Goal: Task Accomplishment & Management: Complete application form

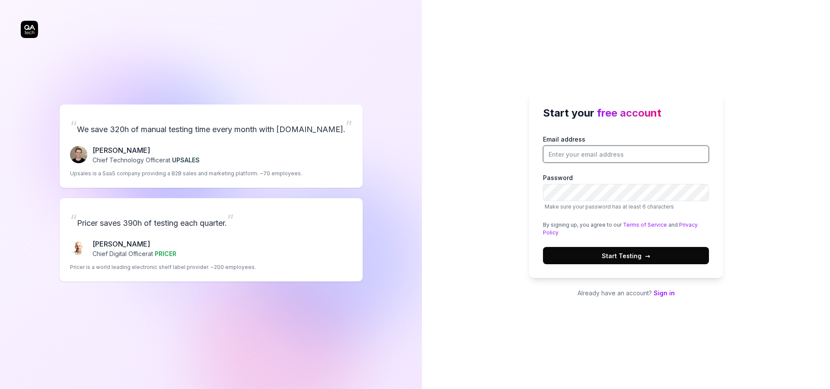
click at [578, 158] on input "Email address" at bounding box center [626, 154] width 166 height 17
type input "m"
type input "[EMAIL_ADDRESS][DOMAIN_NAME]"
click at [616, 255] on span "Start Testing →" at bounding box center [625, 255] width 48 height 9
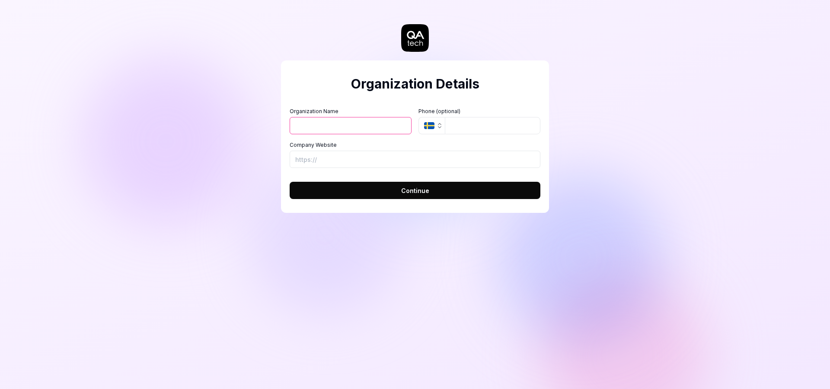
click at [372, 127] on input "Organization Name" at bounding box center [350, 125] width 122 height 17
click at [390, 194] on button "Continue" at bounding box center [414, 190] width 251 height 17
click at [361, 127] on input "Organization Name" at bounding box center [350, 125] width 122 height 17
type input "Test"
click at [329, 155] on input "Company Website" at bounding box center [414, 159] width 251 height 17
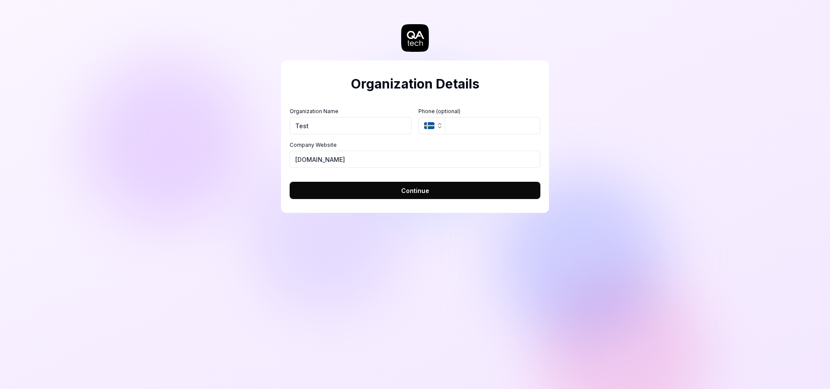
click at [422, 195] on span "Continue" at bounding box center [415, 190] width 28 height 9
type input "https://reddit.com"
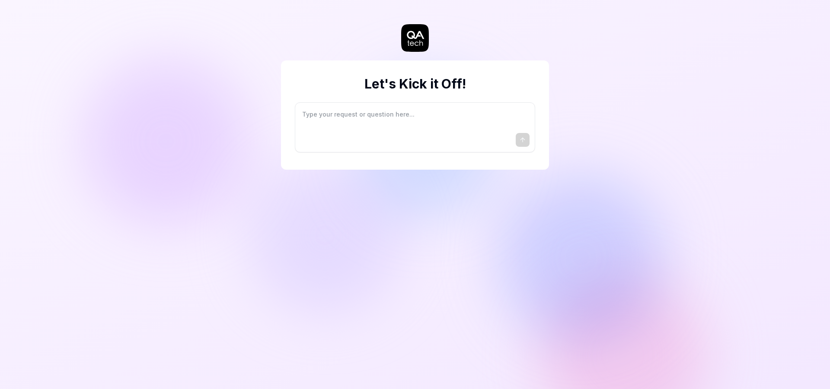
type textarea "*"
type textarea "I"
type textarea "*"
type textarea "I"
type textarea "*"
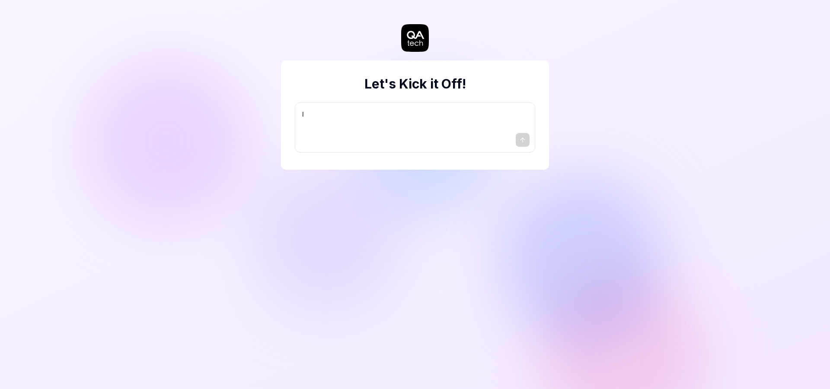
type textarea "I w"
type textarea "*"
type textarea "I wa"
type textarea "*"
type textarea "I wan"
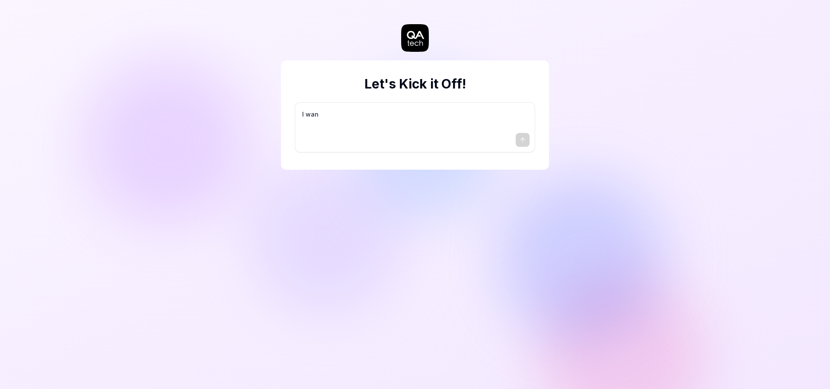
type textarea "*"
type textarea "I want"
type textarea "*"
type textarea "I want"
type textarea "*"
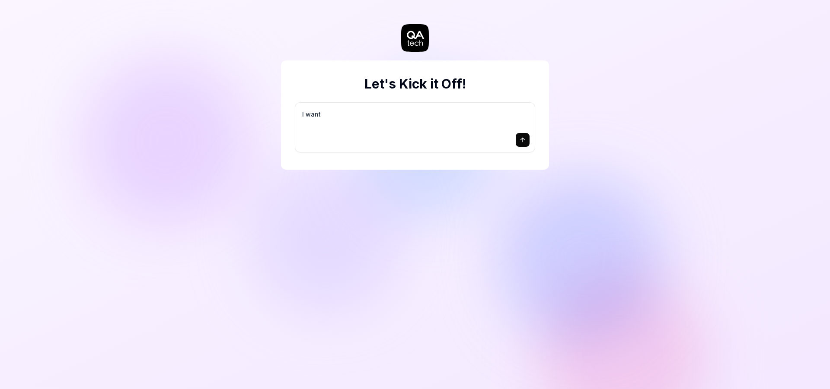
type textarea "I want a"
type textarea "*"
type textarea "I want a"
type textarea "*"
type textarea "I want a g"
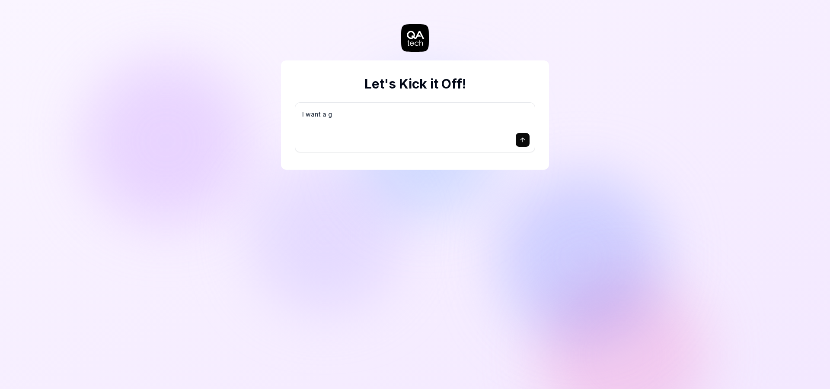
type textarea "*"
type textarea "I want a go"
type textarea "*"
type textarea "I want a goo"
type textarea "*"
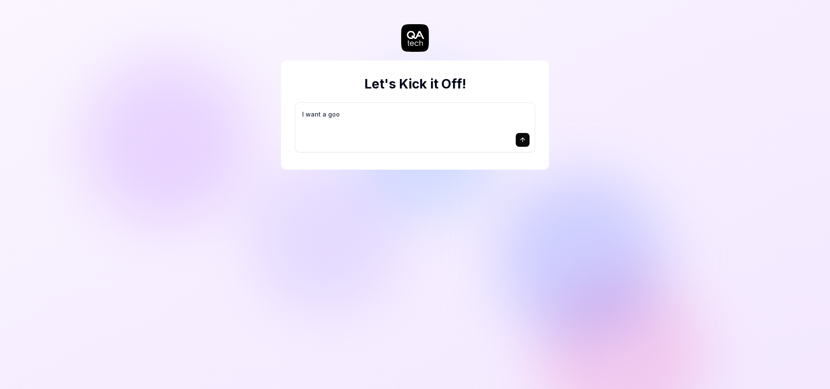
type textarea "I want a good"
type textarea "*"
type textarea "I want a good"
type textarea "*"
type textarea "I want a good t"
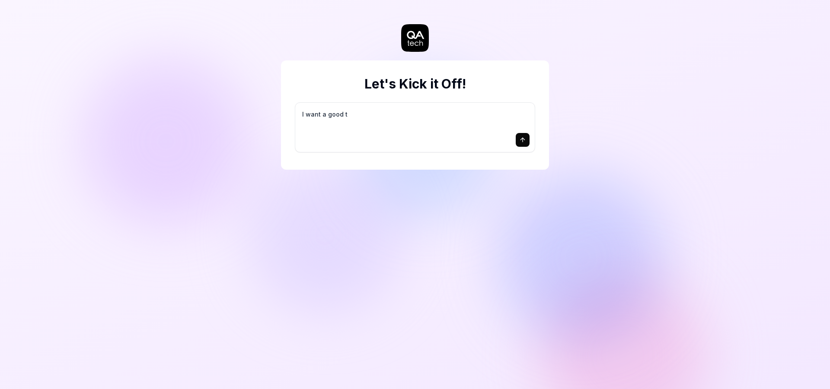
type textarea "*"
type textarea "I want a good te"
type textarea "*"
type textarea "I want a good tes"
type textarea "*"
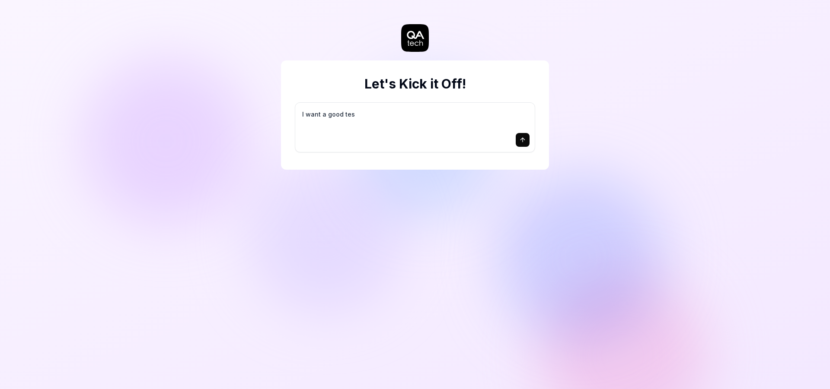
type textarea "I want a good test"
type textarea "*"
type textarea "I want a good test"
type textarea "*"
type textarea "I want a good test s"
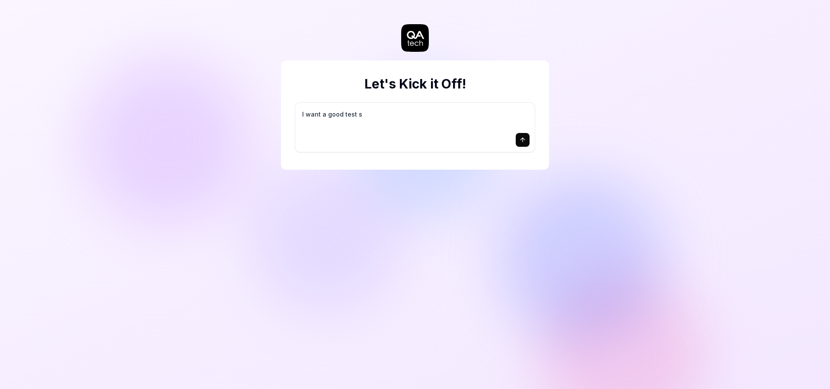
type textarea "*"
type textarea "I want a good test se"
type textarea "*"
type textarea "I want a good test set"
type textarea "*"
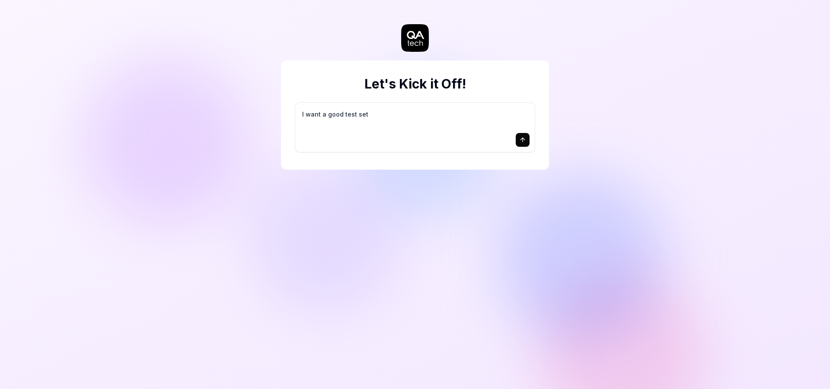
type textarea "I want a good test setu"
type textarea "*"
type textarea "I want a good test setup"
type textarea "*"
type textarea "I want a good test setup"
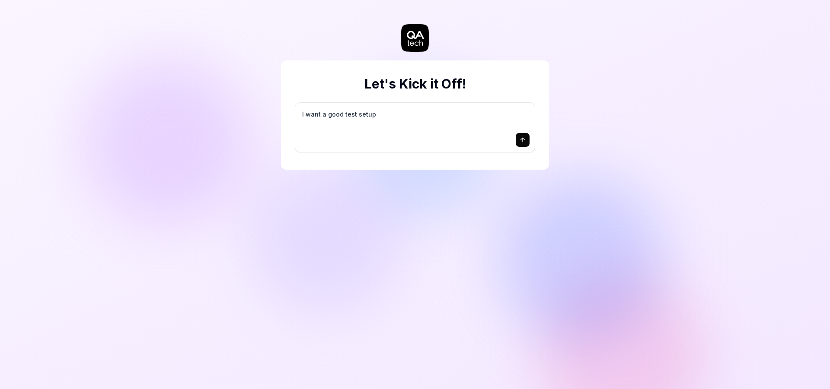
type textarea "*"
type textarea "I want a good test setup f"
type textarea "*"
type textarea "I want a good test setup fo"
type textarea "*"
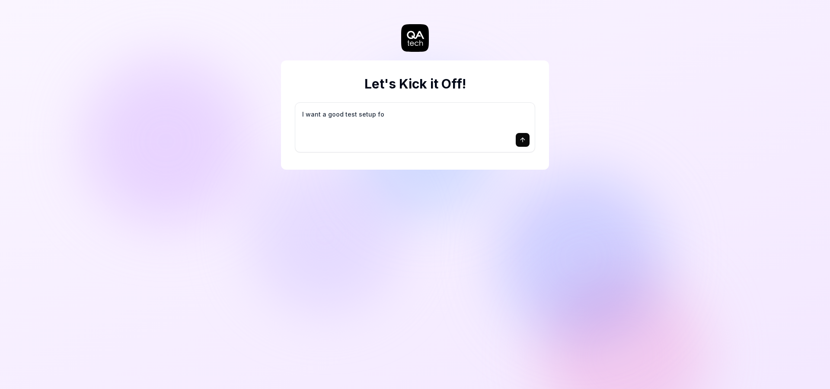
type textarea "I want a good test setup for"
type textarea "*"
type textarea "I want a good test setup for"
type textarea "*"
type textarea "I want a good test setup for m"
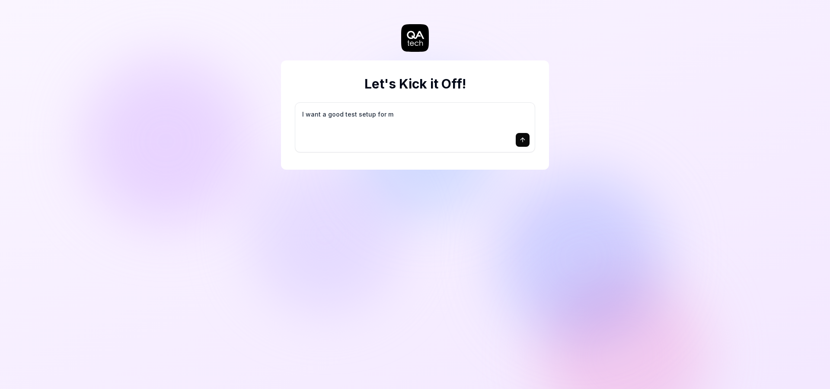
type textarea "*"
type textarea "I want a good test setup for my"
type textarea "*"
type textarea "I want a good test setup for my"
type textarea "*"
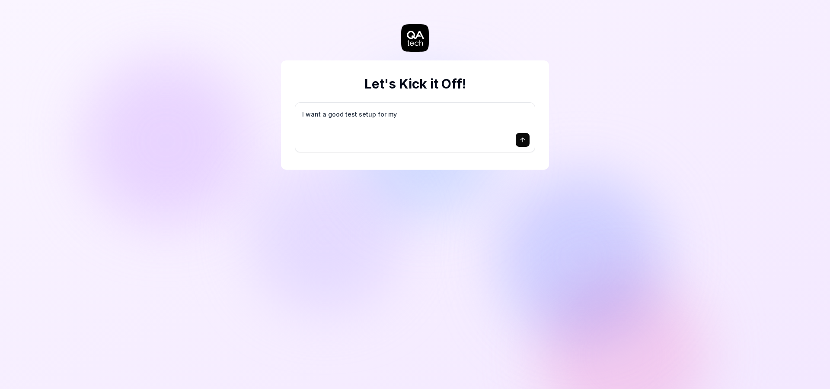
type textarea "I want a good test setup for my s"
type textarea "*"
type textarea "I want a good test setup for my si"
type textarea "*"
type textarea "I want a good test setup for my sit"
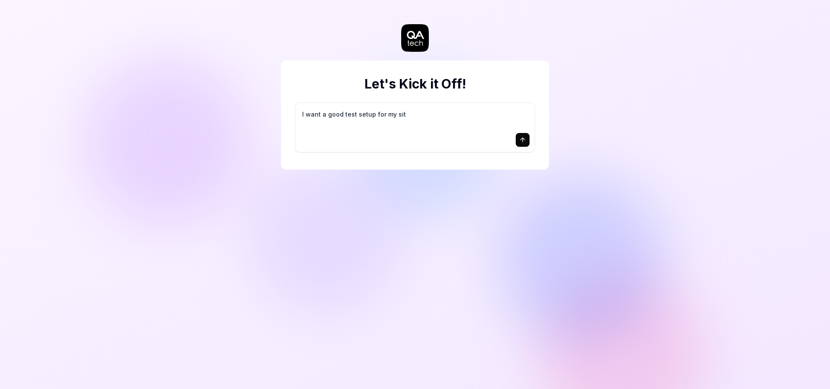
type textarea "*"
type textarea "I want a good test setup for my site"
type textarea "*"
type textarea "I want a good test setup for my site"
type textarea "*"
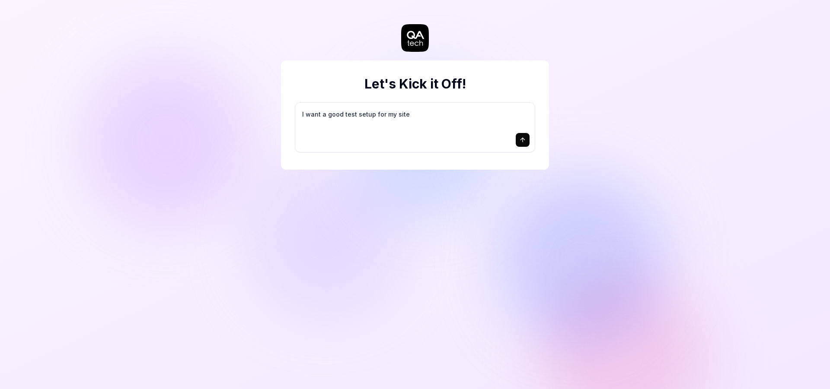
type textarea "I want a good test setup for my site -"
type textarea "*"
type textarea "I want a good test setup for my site -"
type textarea "*"
type textarea "I want a good test setup for my site - h"
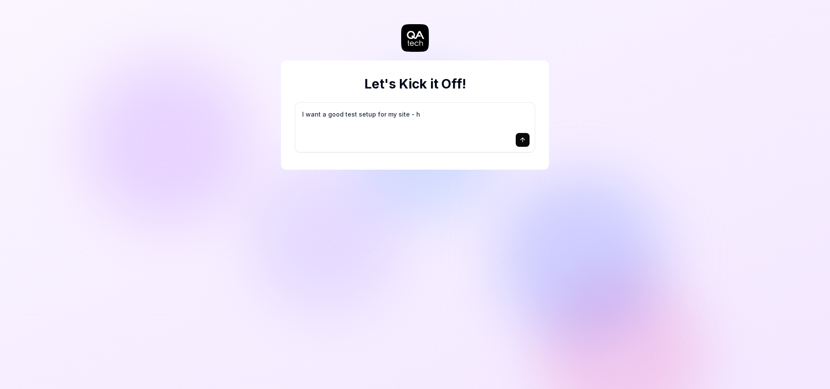
type textarea "*"
type textarea "I want a good test setup for my site - he"
type textarea "*"
type textarea "I want a good test setup for my site - hel"
type textarea "*"
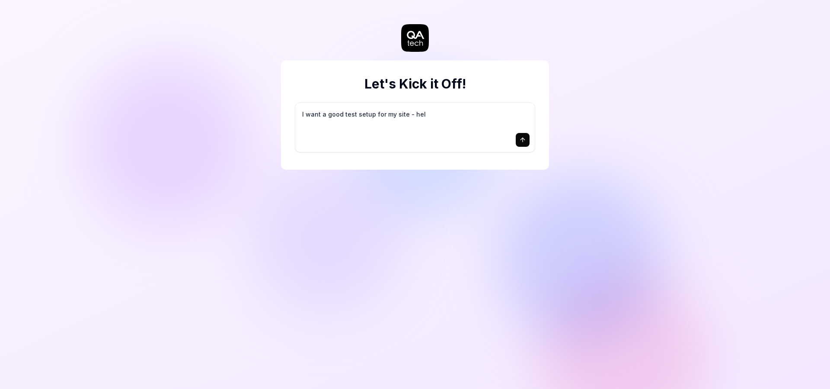
type textarea "I want a good test setup for my site - help"
type textarea "*"
type textarea "I want a good test setup for my site - help"
type textarea "*"
type textarea "I want a good test setup for my site - help m"
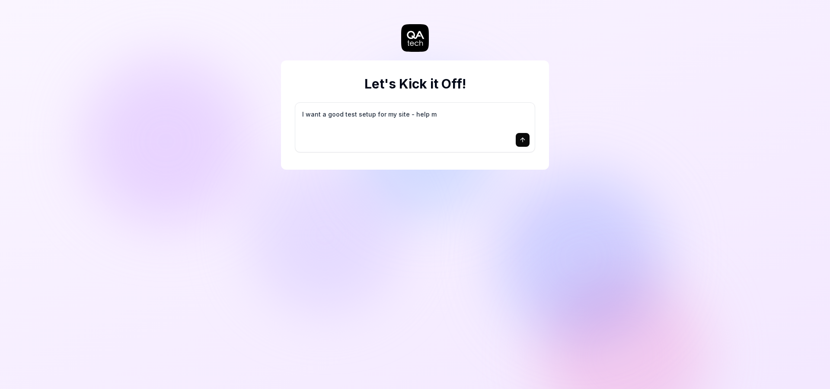
type textarea "*"
type textarea "I want a good test setup for my site - help me"
type textarea "*"
type textarea "I want a good test setup for my site - help me"
type textarea "*"
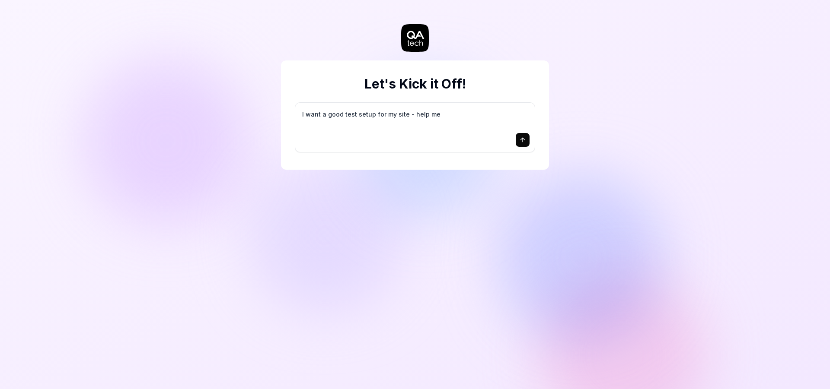
type textarea "I want a good test setup for my site - help me c"
type textarea "*"
type textarea "I want a good test setup for my site - help me cr"
type textarea "*"
type textarea "I want a good test setup for my site - help me cre"
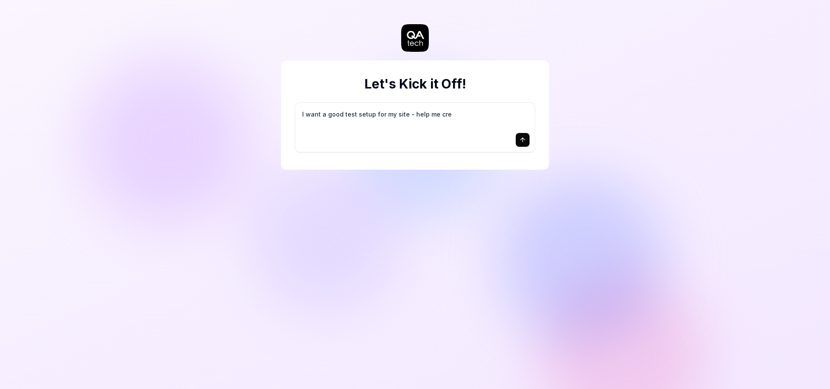
type textarea "*"
type textarea "I want a good test setup for my site - help me crea"
type textarea "*"
type textarea "I want a good test setup for my site - help me creat"
type textarea "*"
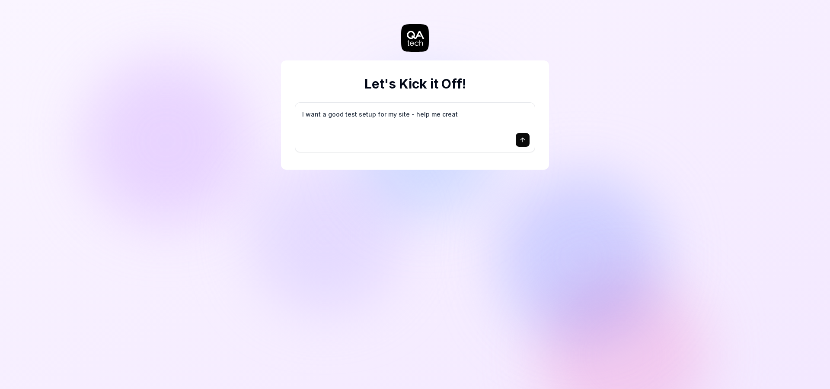
type textarea "I want a good test setup for my site - help me create"
type textarea "*"
type textarea "I want a good test setup for my site - help me create"
type textarea "*"
type textarea "I want a good test setup for my site - help me create t"
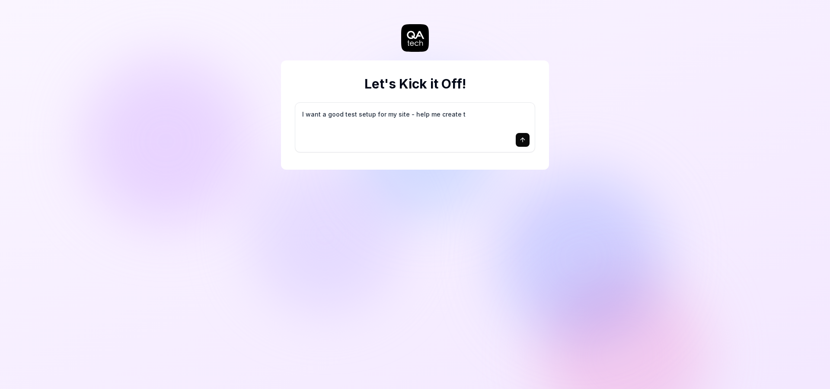
type textarea "*"
type textarea "I want a good test setup for my site - help me create th"
type textarea "*"
type textarea "I want a good test setup for my site - help me create the"
type textarea "*"
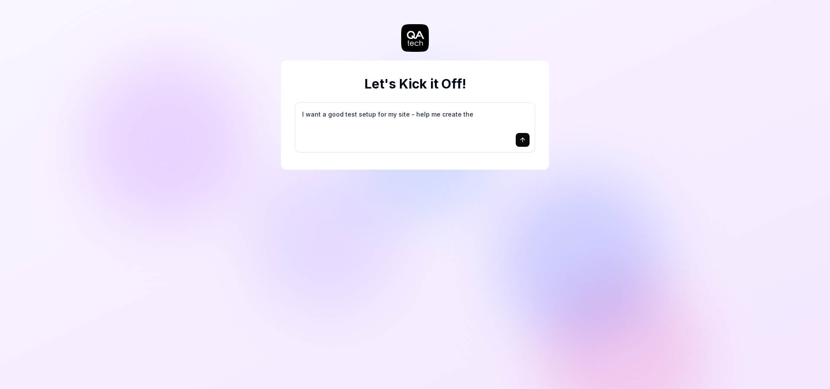
type textarea "I want a good test setup for my site - help me create the"
type textarea "*"
type textarea "I want a good test setup for my site - help me create the f"
type textarea "*"
type textarea "I want a good test setup for my site - help me create the fi"
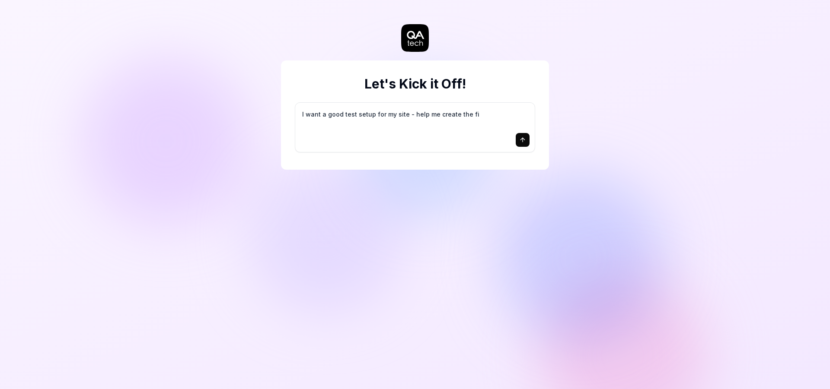
type textarea "*"
type textarea "I want a good test setup for my site - help me create the fir"
type textarea "*"
type textarea "I want a good test setup for my site - help me create the firs"
type textarea "*"
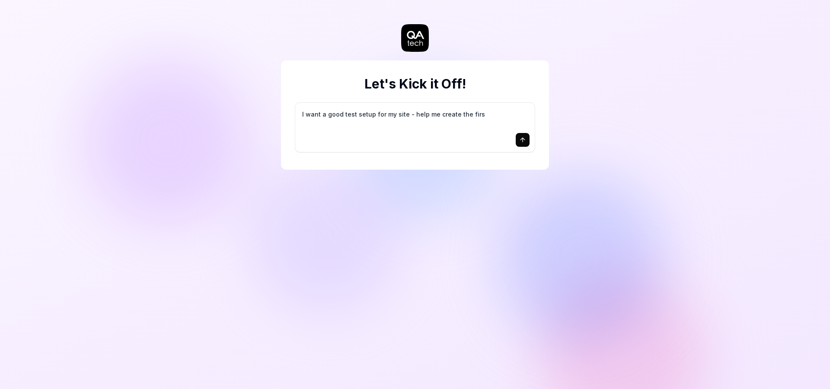
type textarea "I want a good test setup for my site - help me create the first"
type textarea "*"
type textarea "I want a good test setup for my site - help me create the first"
type textarea "*"
type textarea "I want a good test setup for my site - help me create the first 3"
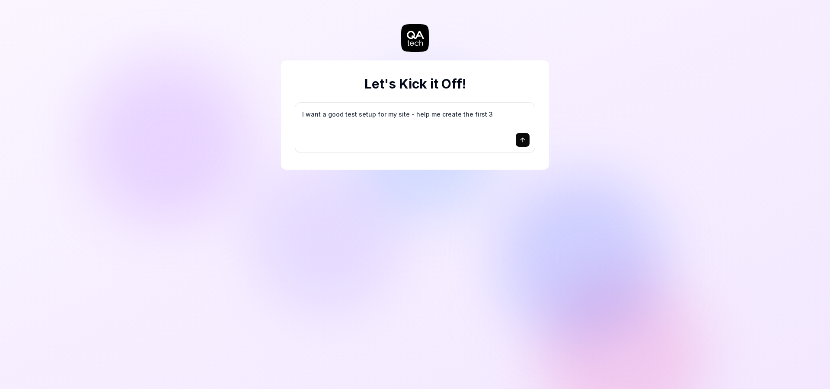
type textarea "*"
type textarea "I want a good test setup for my site - help me create the first 3-"
type textarea "*"
type textarea "I want a good test setup for my site - help me create the first 3-5"
type textarea "*"
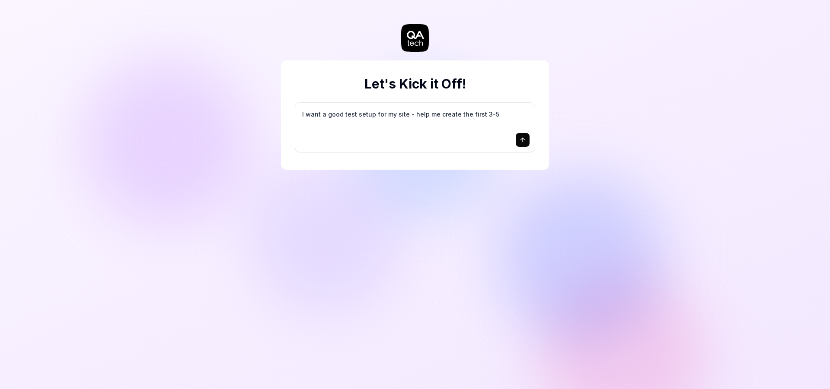
type textarea "I want a good test setup for my site - help me create the first 3-5"
type textarea "*"
type textarea "I want a good test setup for my site - help me create the first 3-5 t"
type textarea "*"
type textarea "I want a good test setup for my site - help me create the first 3-5 te"
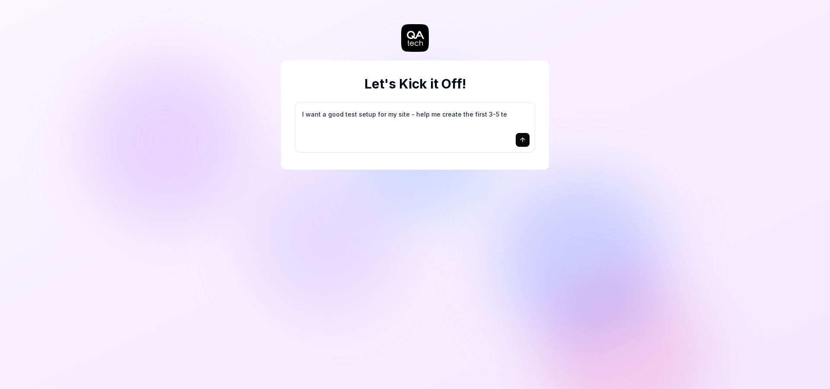
type textarea "*"
type textarea "I want a good test setup for my site - help me create the first 3-5 tes"
type textarea "*"
type textarea "I want a good test setup for my site - help me create the first 3-5 test"
type textarea "*"
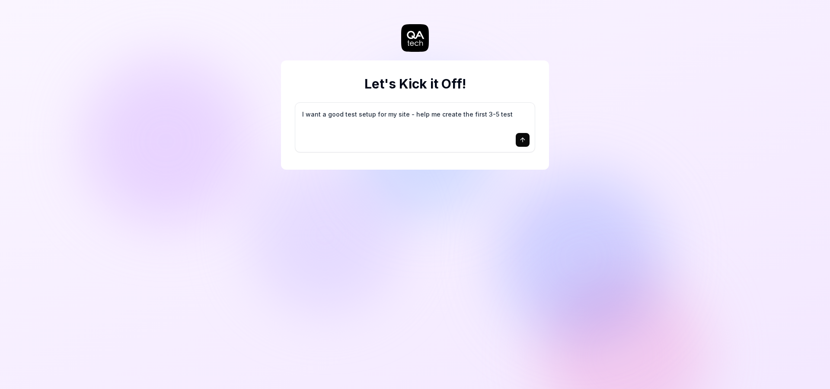
type textarea "I want a good test setup for my site - help me create the first 3-5 test"
type textarea "*"
type textarea "I want a good test setup for my site - help me create the first 3-5 test c"
type textarea "*"
type textarea "I want a good test setup for my site - help me create the first 3-5 test ca"
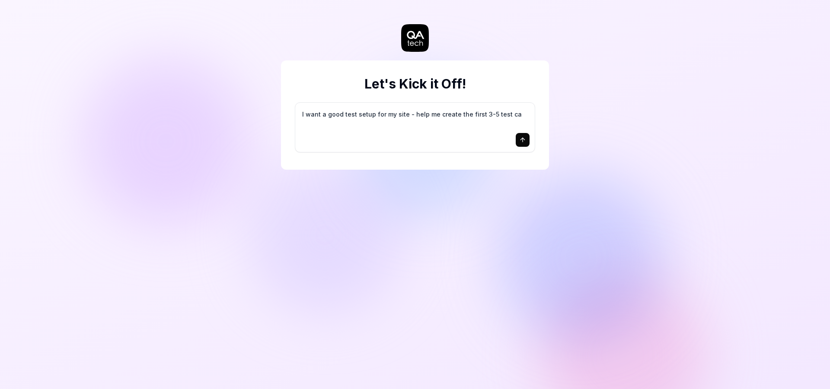
type textarea "*"
type textarea "I want a good test setup for my site - help me create the first 3-5 test cas"
type textarea "*"
type textarea "I want a good test setup for my site - help me create the first 3-5 test case"
type textarea "*"
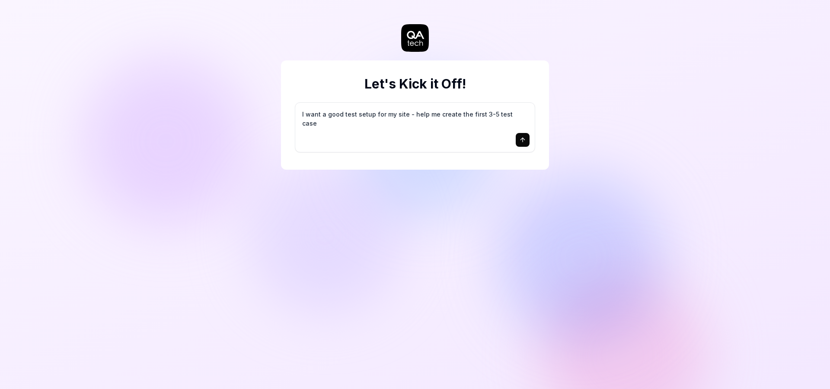
type textarea "I want a good test setup for my site - help me create the first 3-5 test cases"
click at [385, 118] on textarea "I want a good test setup for my site - help me create the first 3-5 test cases" at bounding box center [414, 119] width 229 height 22
type textarea "*"
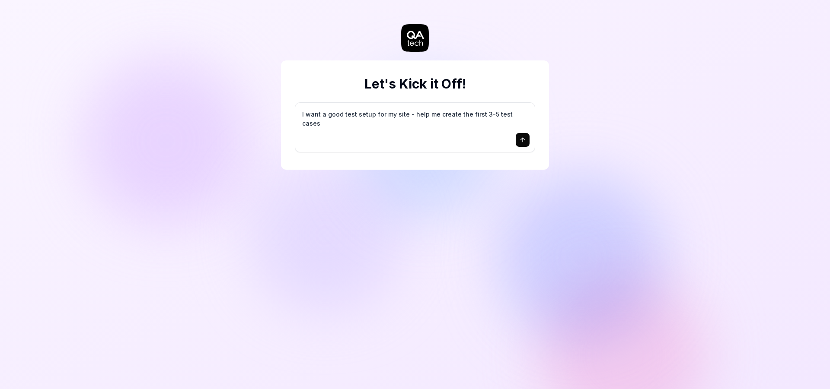
type textarea "t"
type textarea "*"
type textarea "te"
type textarea "*"
type textarea "test"
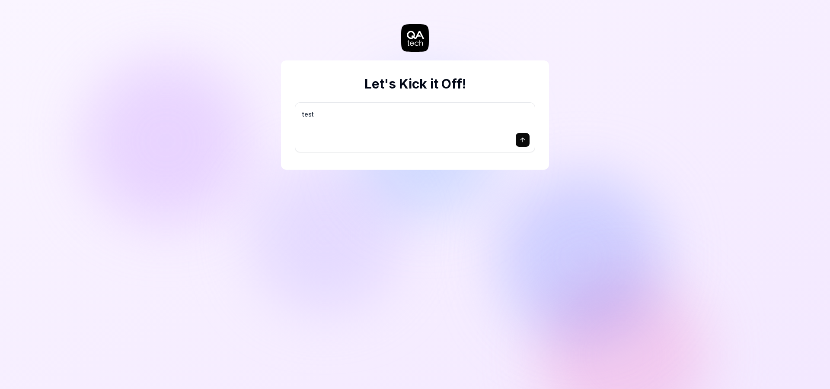
type textarea "*"
type textarea "test"
type textarea "*"
type textarea "test l"
type textarea "*"
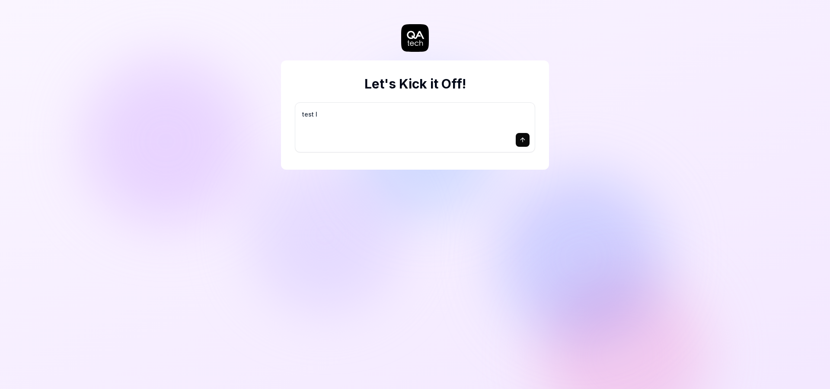
type textarea "test lo"
type textarea "*"
type textarea "test log"
type textarea "*"
type textarea "test logi"
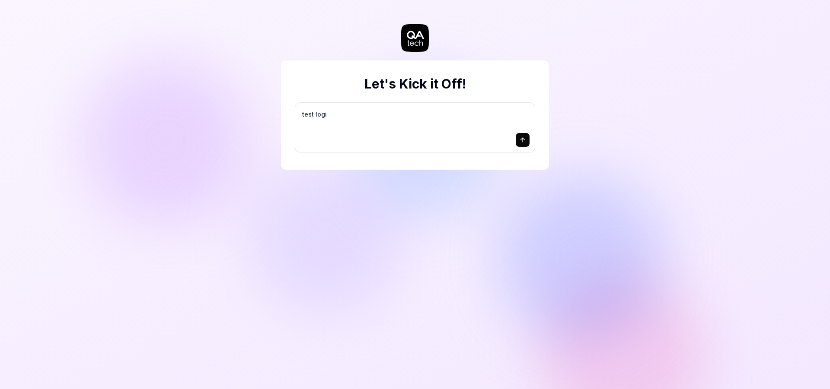
type textarea "*"
type textarea "test login"
click at [522, 136] on button "submit" at bounding box center [522, 140] width 14 height 14
type textarea "*"
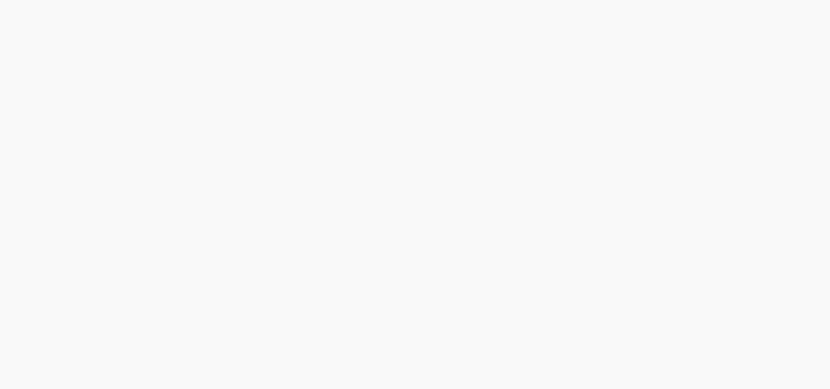
click at [412, 0] on html "QA.tech *" at bounding box center [415, 0] width 830 height 0
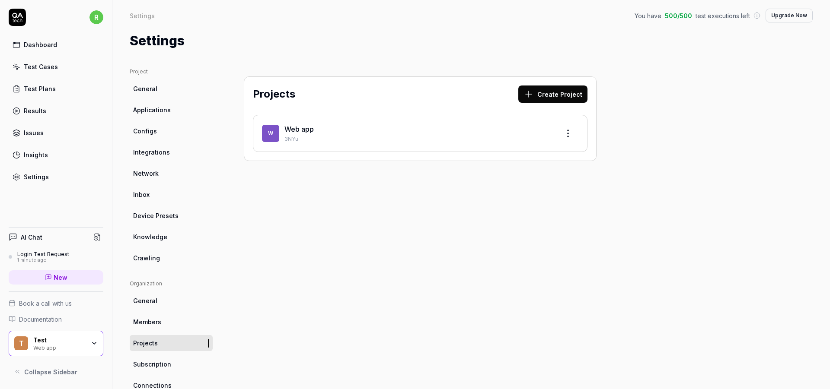
click at [474, 137] on p "3NYu" at bounding box center [418, 139] width 268 height 8
click at [283, 126] on div "W Web app 3NYu" at bounding box center [420, 133] width 316 height 19
click at [50, 67] on div "Test Cases" at bounding box center [41, 66] width 34 height 9
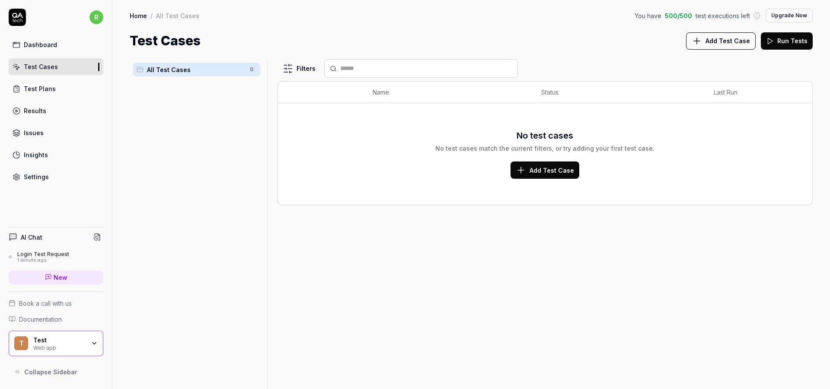
click at [551, 171] on span "Add Test Case" at bounding box center [551, 170] width 44 height 9
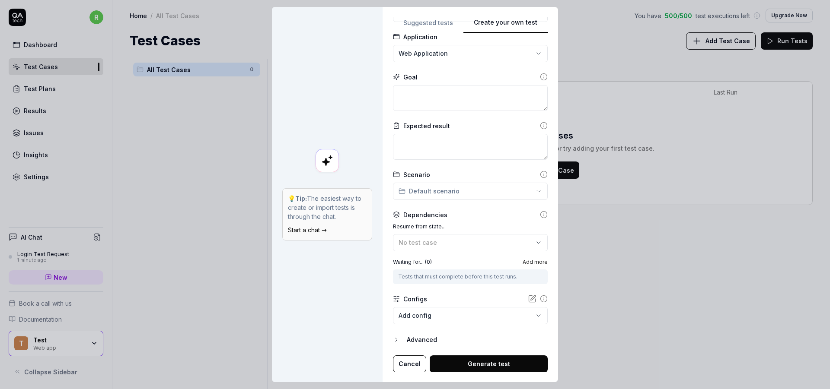
scroll to position [52, 0]
click at [454, 242] on div "No test case" at bounding box center [465, 241] width 135 height 9
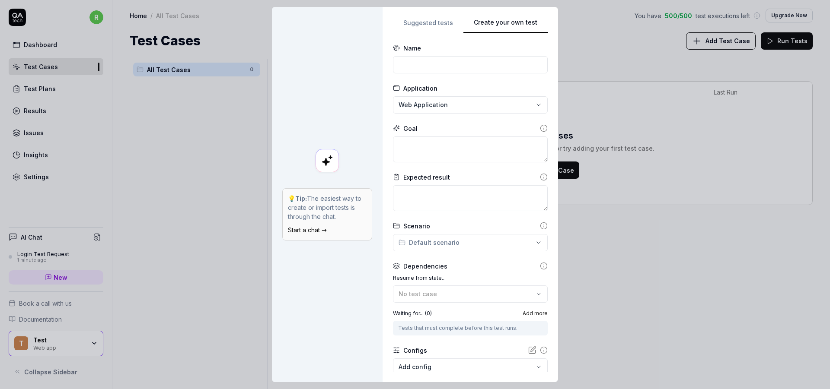
click at [434, 23] on div "**********" at bounding box center [415, 194] width 830 height 389
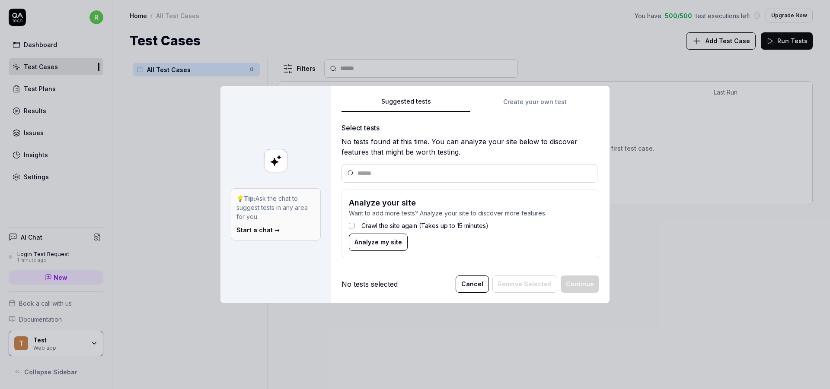
click at [523, 109] on div "Suggested tests Create your own test Select tests No tests found at this time. …" at bounding box center [469, 180] width 257 height 169
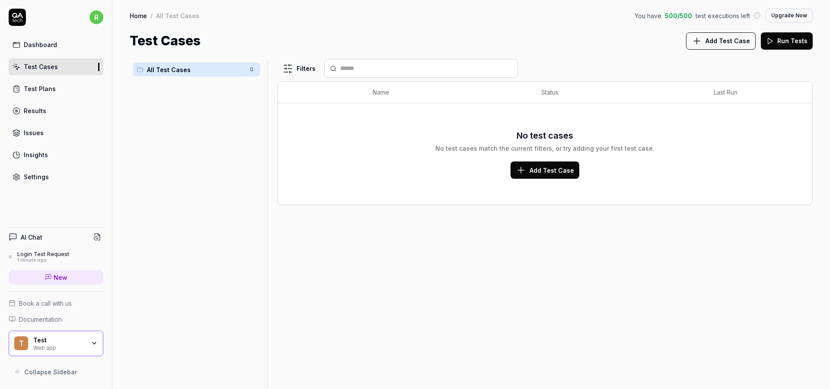
click at [743, 41] on span "Add Test Case" at bounding box center [727, 40] width 44 height 9
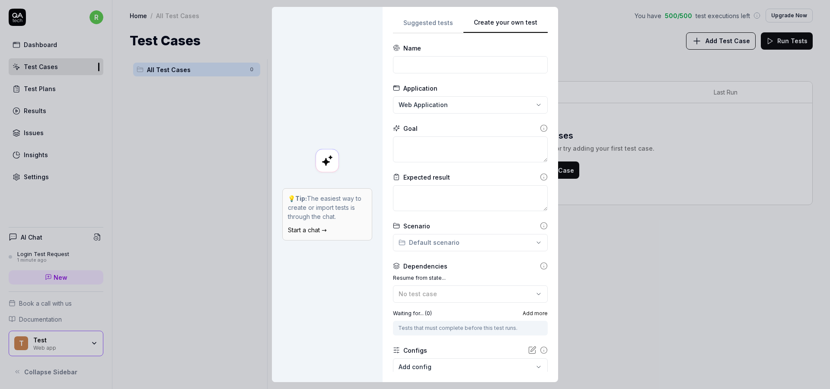
click at [449, 240] on div "**********" at bounding box center [415, 194] width 830 height 389
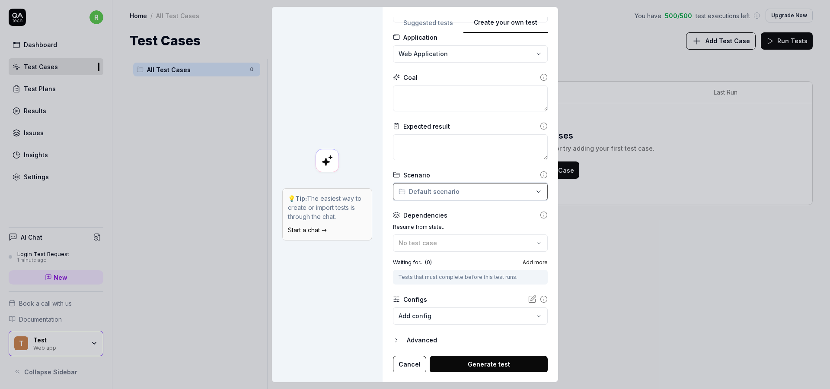
scroll to position [52, 0]
